Goal: Find contact information: Find contact information

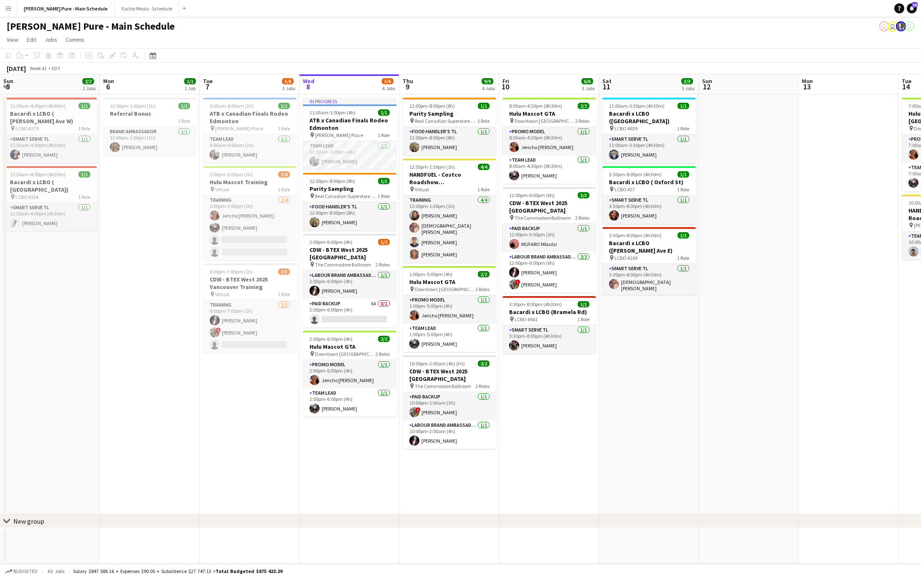
scroll to position [0, 200]
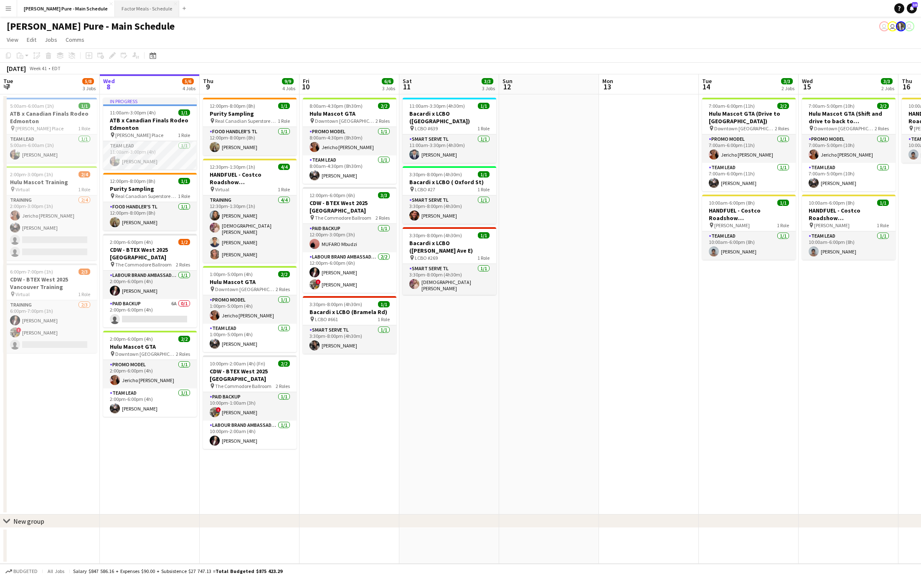
click at [115, 9] on button "Factor Meals - Schedule Close" at bounding box center [147, 8] width 64 height 16
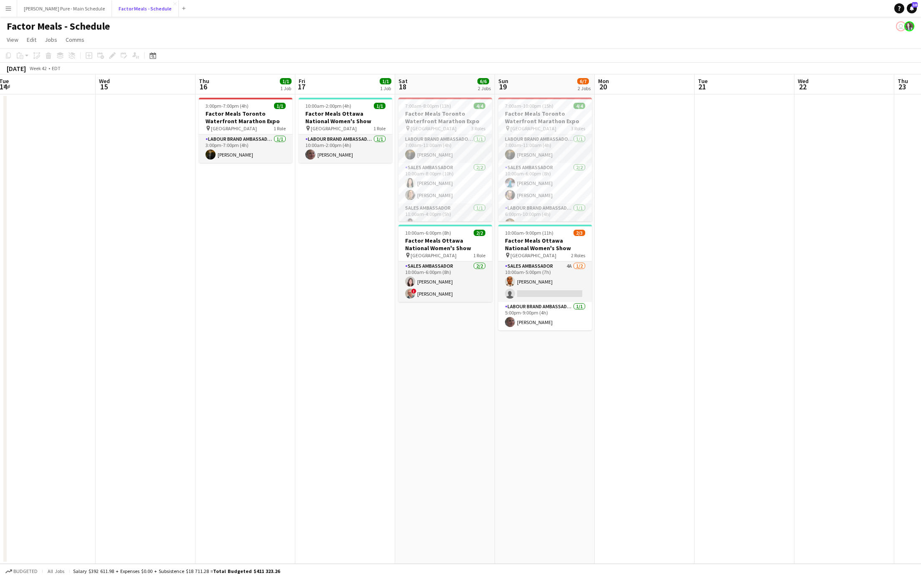
scroll to position [0, 309]
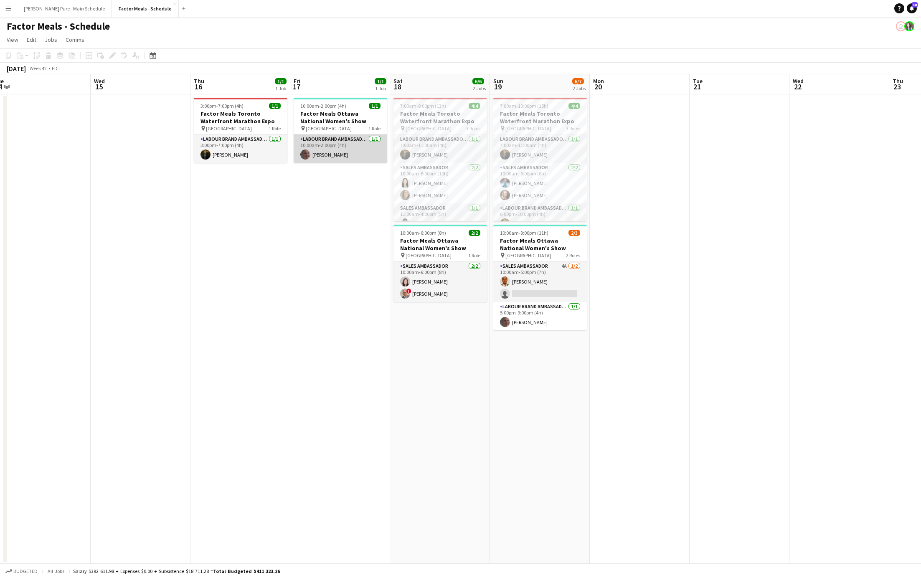
click at [341, 153] on app-card-role "Labour Brand Ambassadors [DATE] 10:00am-2:00pm (4h) [PERSON_NAME]" at bounding box center [341, 148] width 94 height 28
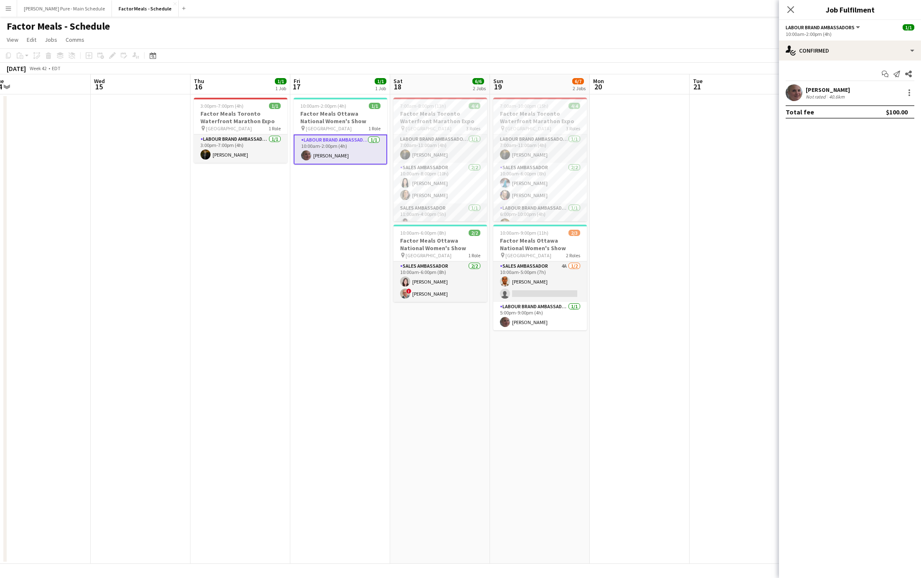
click at [812, 88] on div "[PERSON_NAME]" at bounding box center [828, 90] width 44 height 8
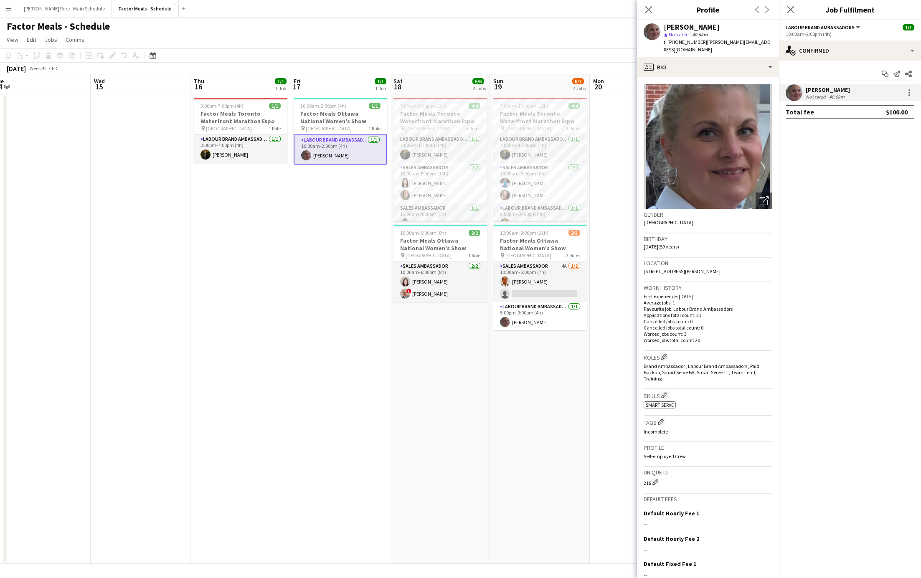
drag, startPoint x: 665, startPoint y: 27, endPoint x: 755, endPoint y: 27, distance: 89.8
click at [755, 27] on div "[PERSON_NAME]" at bounding box center [718, 27] width 109 height 8
copy div "[PERSON_NAME]"
click at [710, 41] on span "| [PERSON_NAME][EMAIL_ADDRESS][DOMAIN_NAME]" at bounding box center [717, 46] width 107 height 14
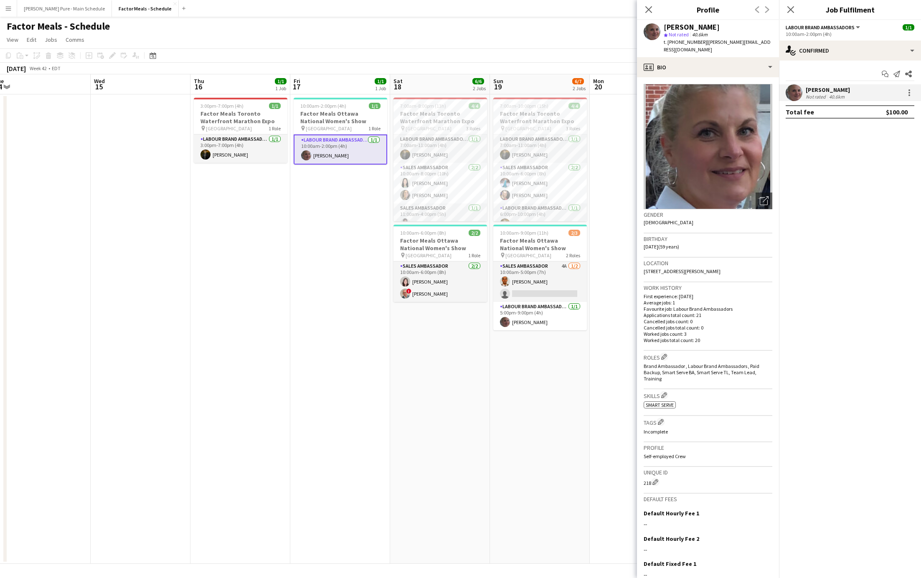
click at [739, 46] on div "[PERSON_NAME] star Not rated 40.6km t. [PHONE_NUMBER] | [PERSON_NAME][EMAIL_ADD…" at bounding box center [708, 38] width 142 height 37
drag, startPoint x: 771, startPoint y: 44, endPoint x: 702, endPoint y: 43, distance: 69.3
click at [702, 43] on div "[PERSON_NAME] star Not rated 40.6km t. [PHONE_NUMBER] | [PERSON_NAME][EMAIL_ADD…" at bounding box center [708, 38] width 142 height 37
copy span "[PERSON_NAME][EMAIL_ADDRESS][DOMAIN_NAME]"
click at [429, 289] on app-card-role "Sales Ambassador [DATE] 10:00am-6:00pm (8h) [PERSON_NAME] ! [PERSON_NAME]" at bounding box center [440, 281] width 94 height 41
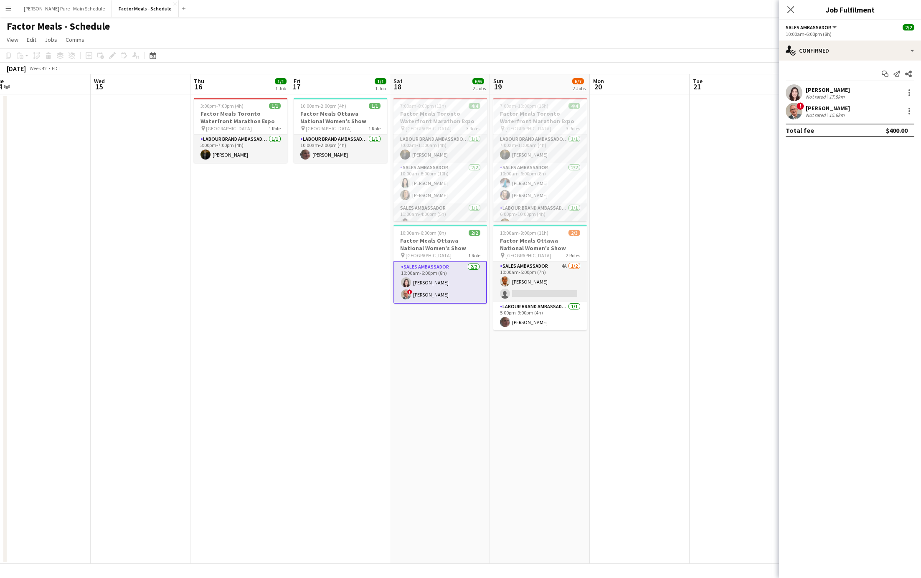
click at [792, 90] on app-user-avatar at bounding box center [794, 92] width 17 height 17
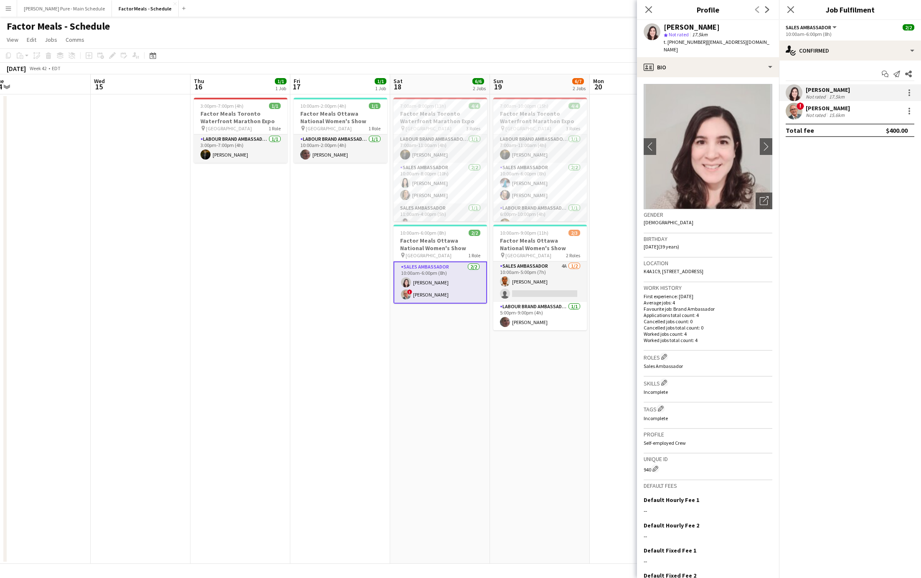
drag, startPoint x: 662, startPoint y: 30, endPoint x: 705, endPoint y: 29, distance: 42.6
click at [705, 29] on div "[PERSON_NAME] star Not rated 17.5km t. [PHONE_NUMBER] | [EMAIL_ADDRESS][DOMAIN_…" at bounding box center [708, 38] width 142 height 37
drag, startPoint x: 700, startPoint y: 42, endPoint x: 742, endPoint y: 43, distance: 41.8
click at [742, 43] on span "| [EMAIL_ADDRESS][DOMAIN_NAME]" at bounding box center [717, 46] width 106 height 14
drag, startPoint x: 755, startPoint y: 43, endPoint x: 702, endPoint y: 43, distance: 53.0
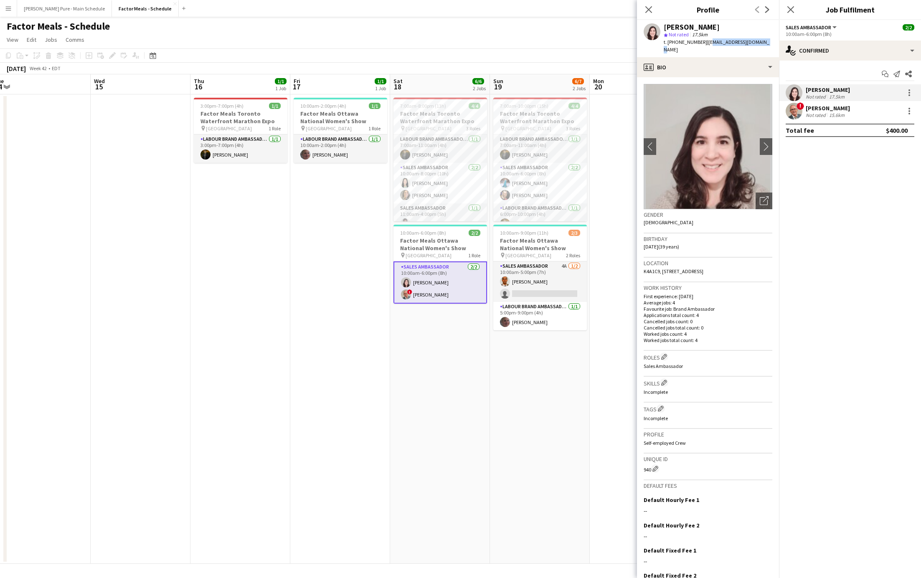
click at [702, 43] on span "| [EMAIL_ADDRESS][DOMAIN_NAME]" at bounding box center [717, 46] width 106 height 14
copy span "[EMAIL_ADDRESS][DOMAIN_NAME]"
click at [810, 117] on div "Not rated" at bounding box center [817, 115] width 22 height 6
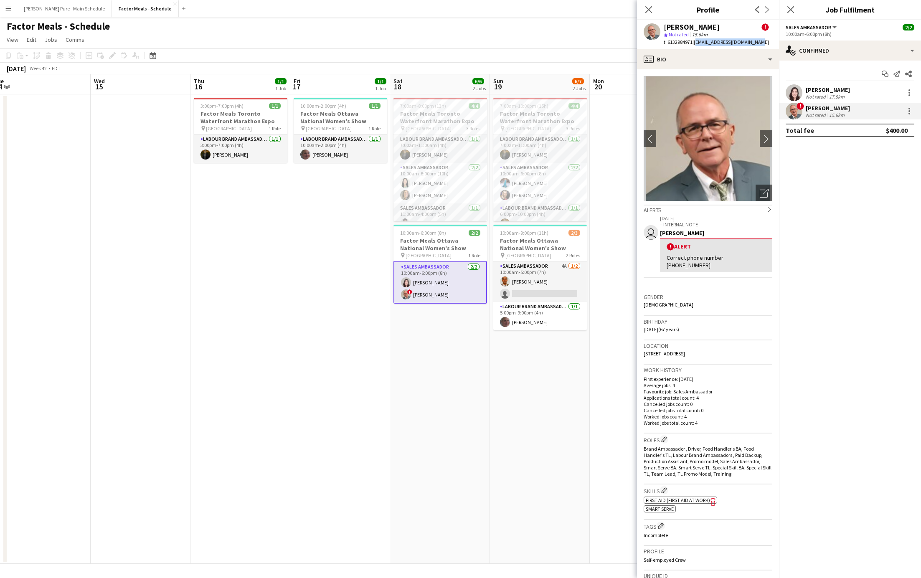
drag, startPoint x: 696, startPoint y: 43, endPoint x: 760, endPoint y: 43, distance: 63.9
click at [760, 43] on span "| [EMAIL_ADDRESS][DOMAIN_NAME]" at bounding box center [730, 42] width 76 height 6
copy span "[EMAIL_ADDRESS][DOMAIN_NAME]"
click at [539, 286] on app-card-role "Sales Ambassador 4A [DATE] 10:00am-5:00pm (7h) [PERSON_NAME] single-neutral-act…" at bounding box center [540, 281] width 94 height 41
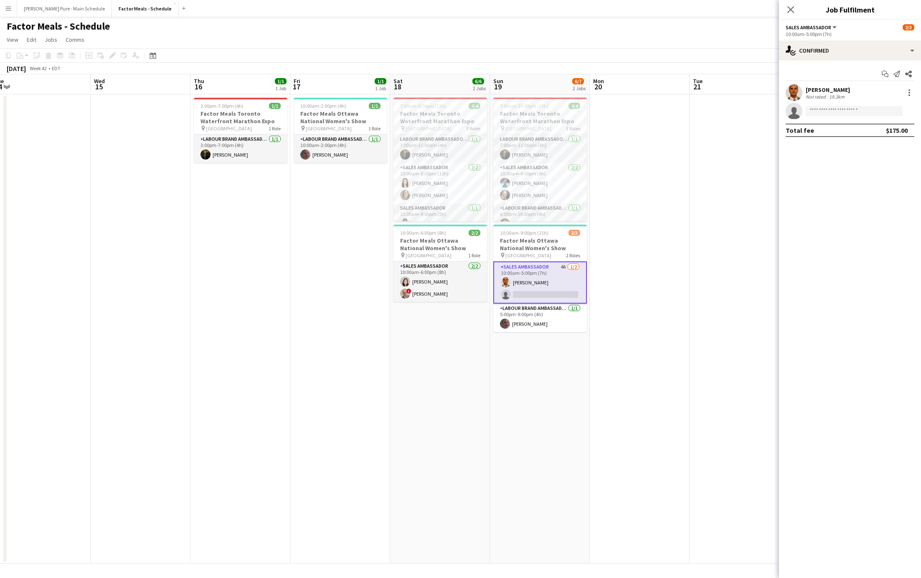
click at [817, 91] on div "[PERSON_NAME]" at bounding box center [828, 90] width 44 height 8
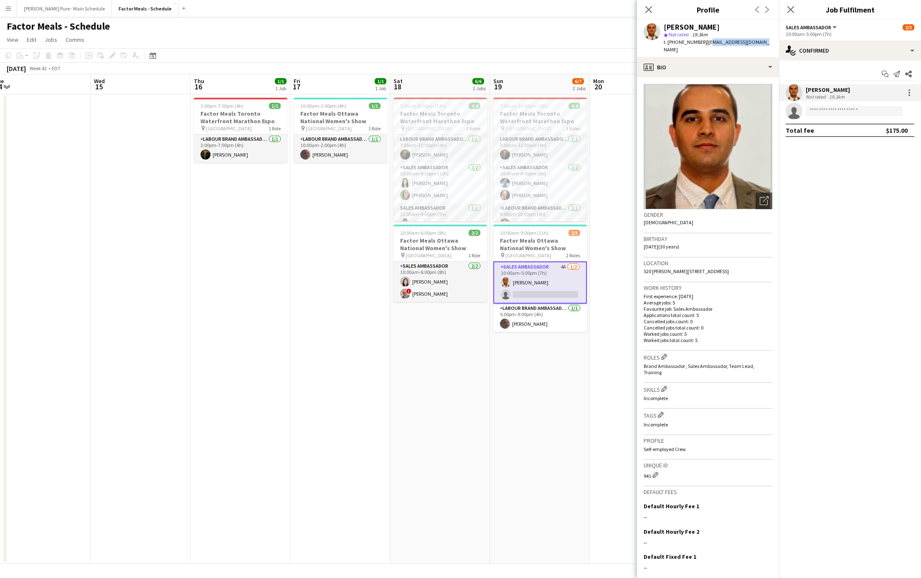
drag, startPoint x: 756, startPoint y: 41, endPoint x: 702, endPoint y: 45, distance: 54.0
click at [702, 45] on div "[PERSON_NAME] star Not rated 19.3km t. [PHONE_NUMBER] | [EMAIL_ADDRESS][DOMAIN_…" at bounding box center [708, 38] width 142 height 37
copy span "[EMAIL_ADDRESS][DOMAIN_NAME]"
